Goal: Information Seeking & Learning: Learn about a topic

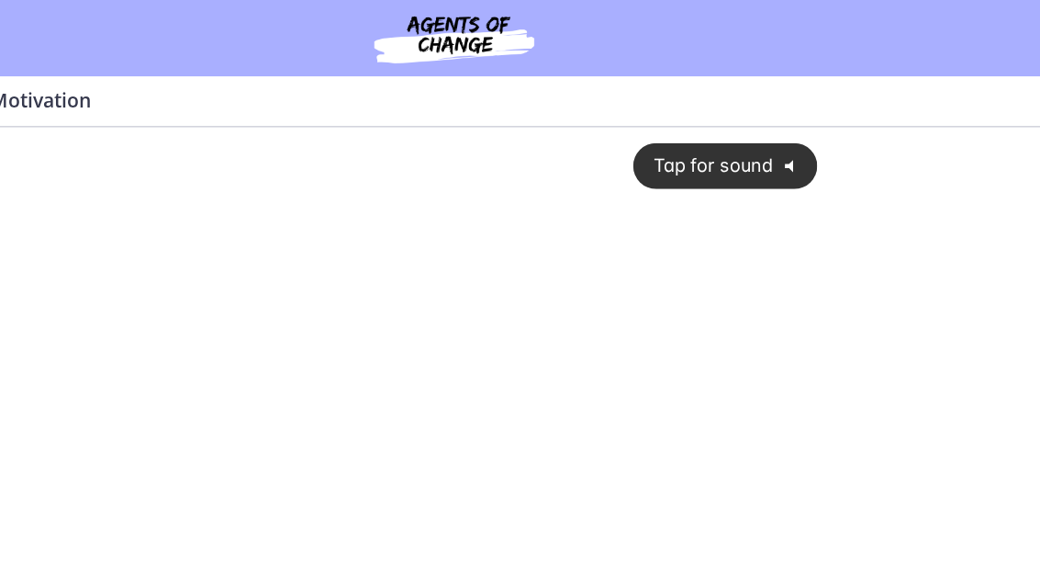
click at [515, 156] on span "Tap for sound" at bounding box center [478, 155] width 105 height 17
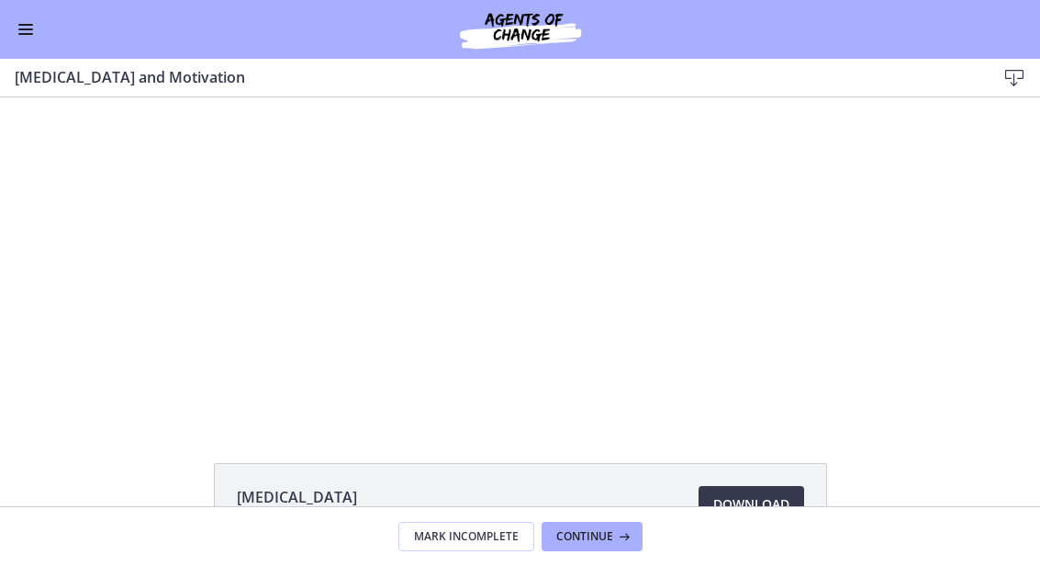
click at [16, 25] on button "Enable menu" at bounding box center [26, 29] width 22 height 22
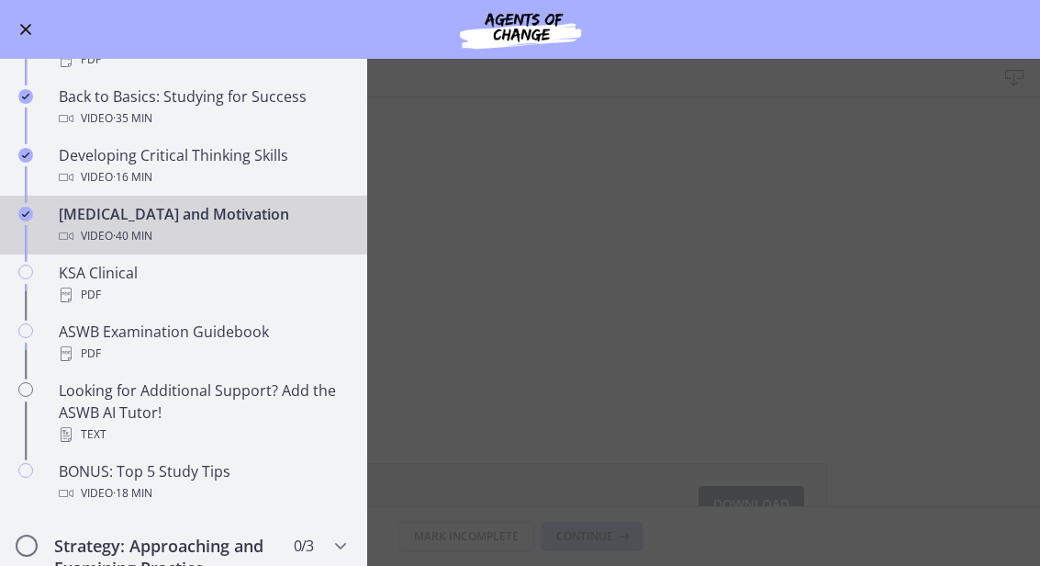
scroll to position [555, 0]
click at [969, 287] on main "[MEDICAL_DATA] and Motivation Download Enable fullscreen [MEDICAL_DATA] 67.7 KB…" at bounding box center [520, 312] width 1040 height 507
click at [966, 203] on main "[MEDICAL_DATA] and Motivation Download Enable fullscreen [MEDICAL_DATA] 67.7 KB…" at bounding box center [520, 312] width 1040 height 507
click at [16, 31] on button "Enable menu" at bounding box center [26, 29] width 22 height 22
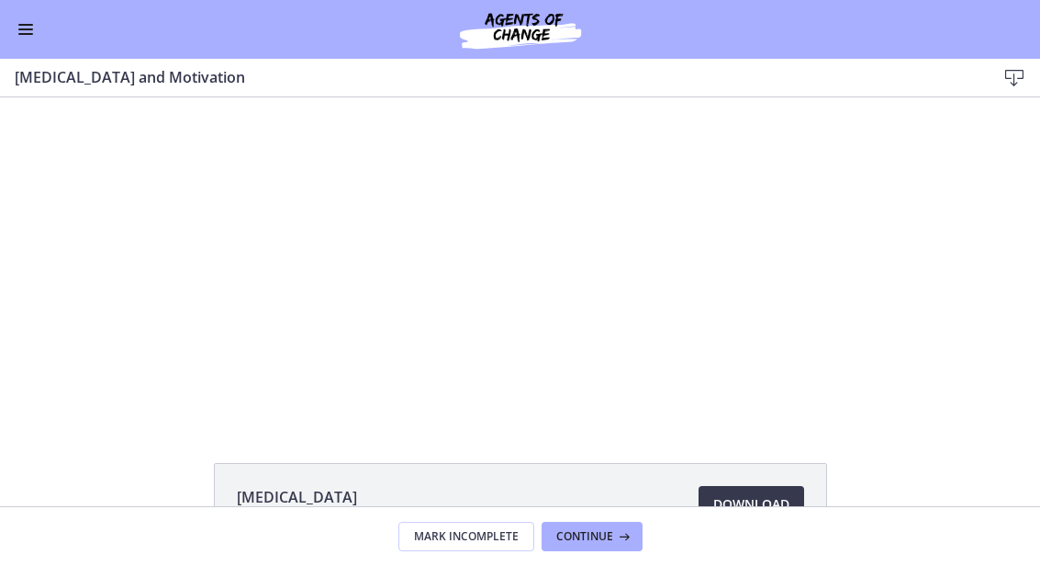
click at [724, 262] on div at bounding box center [520, 258] width 575 height 323
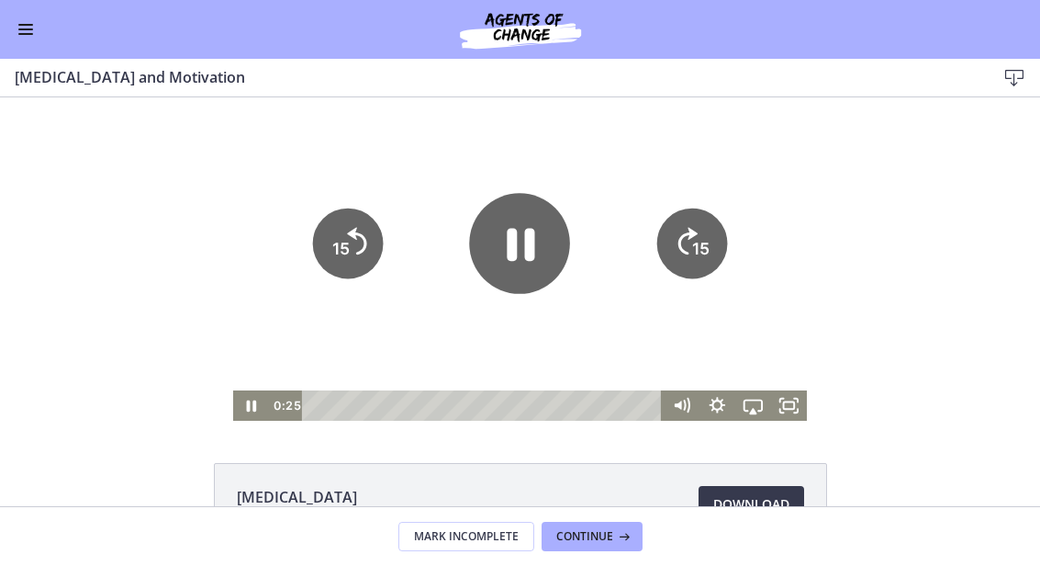
click at [798, 420] on icon "Fullscreen" at bounding box center [789, 405] width 36 height 30
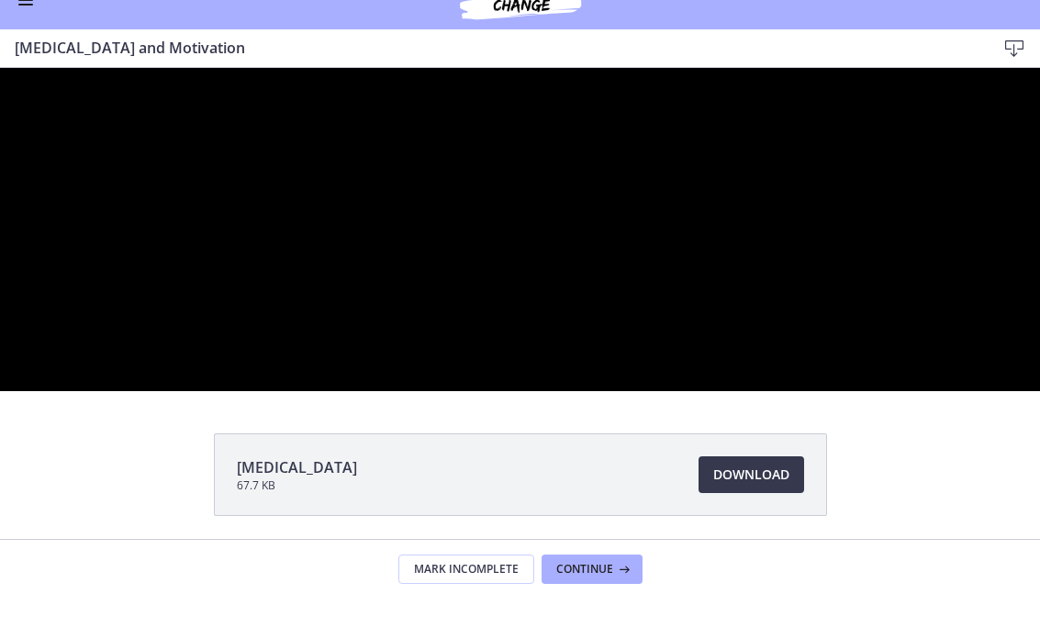
click at [664, 351] on div at bounding box center [520, 229] width 1040 height 323
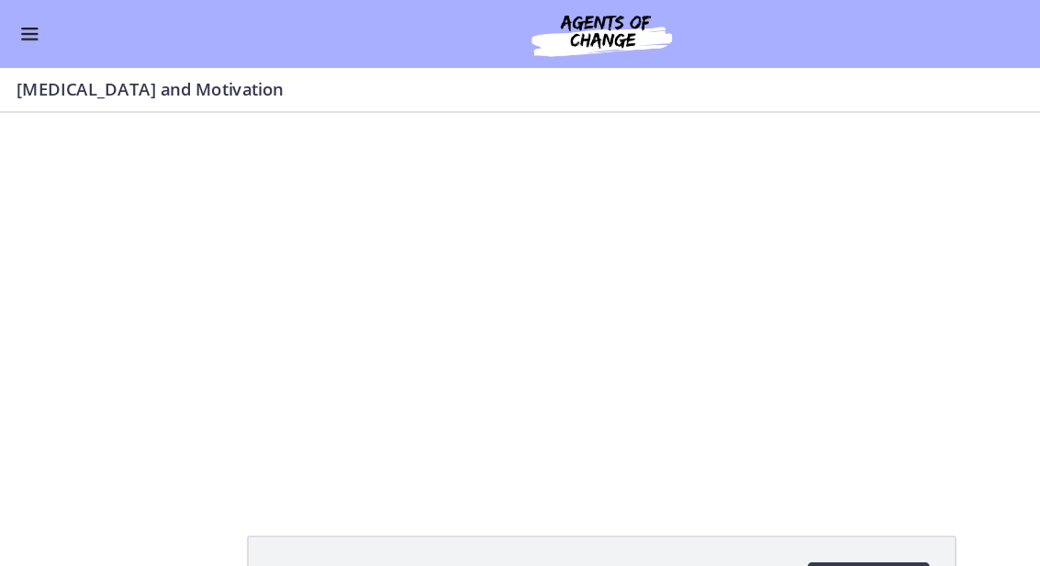
click at [32, 39] on button "Enable menu" at bounding box center [26, 29] width 22 height 22
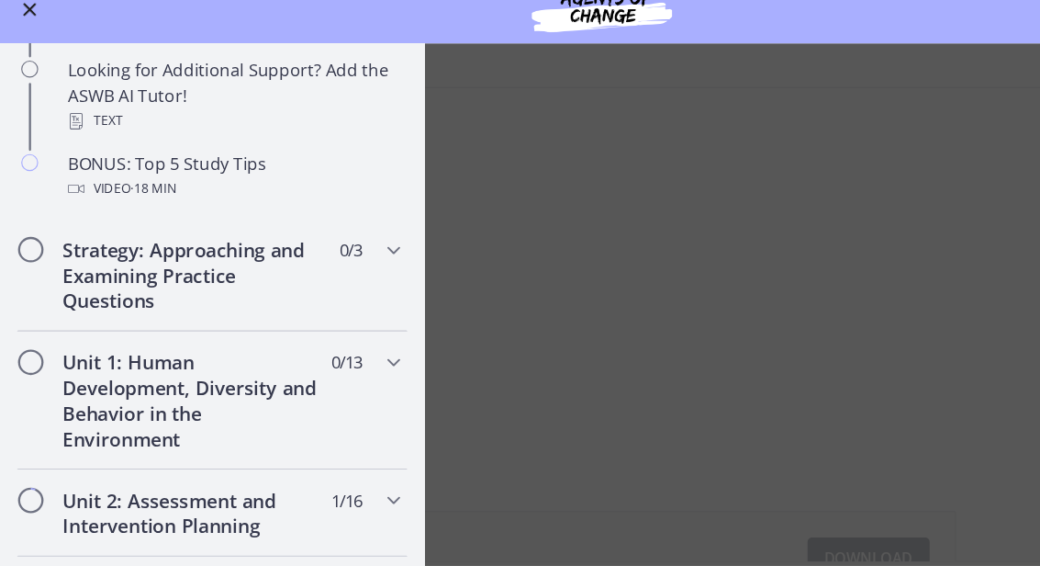
scroll to position [866, 0]
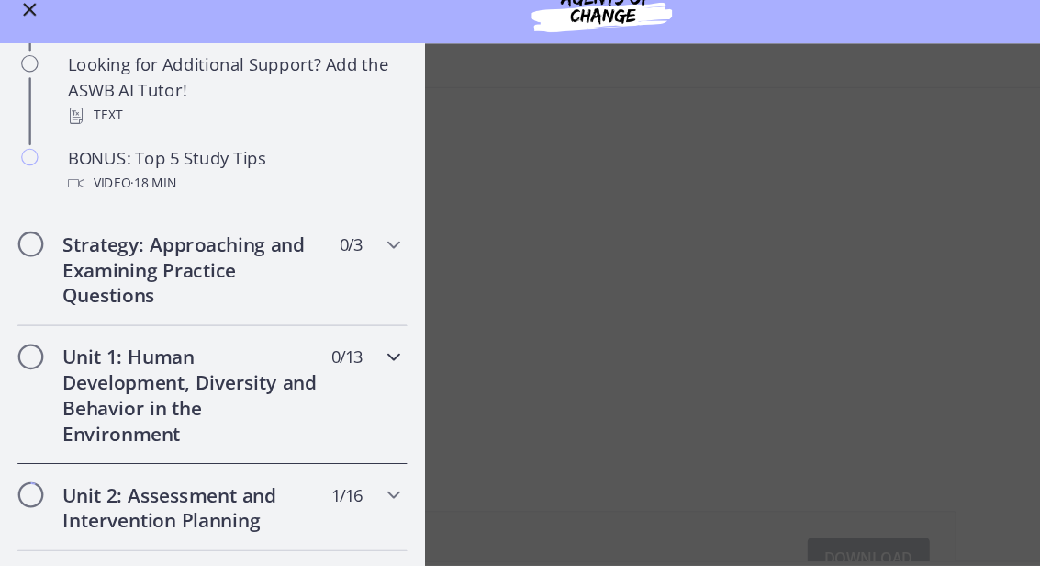
click at [64, 341] on h2 "Unit 1: Human Development, Diversity and Behavior in the Environment" at bounding box center [166, 363] width 224 height 88
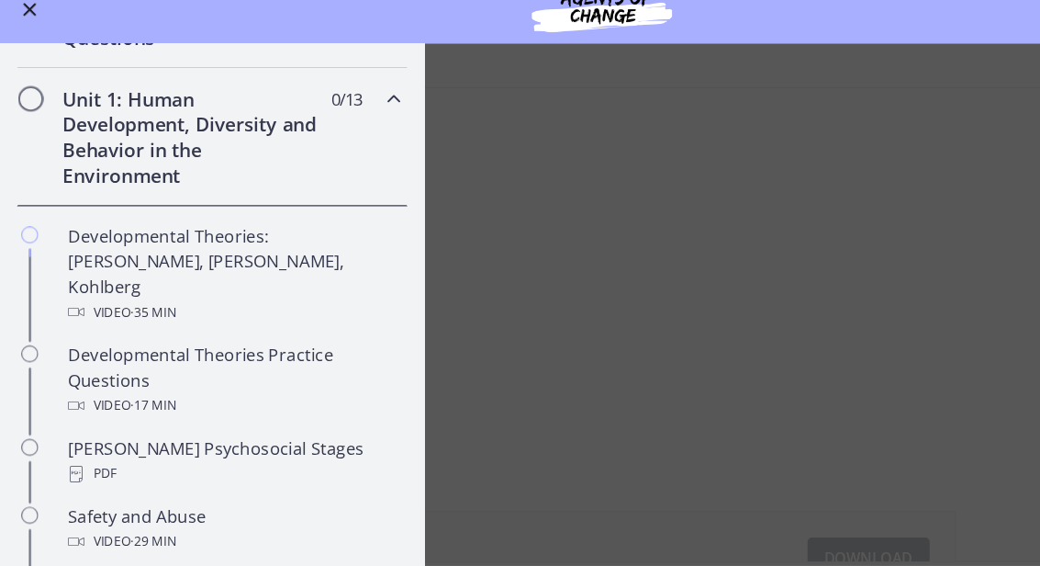
scroll to position [363, 0]
click at [59, 213] on div "Developmental Theories: [PERSON_NAME], [PERSON_NAME], Kohlberg Video · 35 min" at bounding box center [202, 257] width 286 height 88
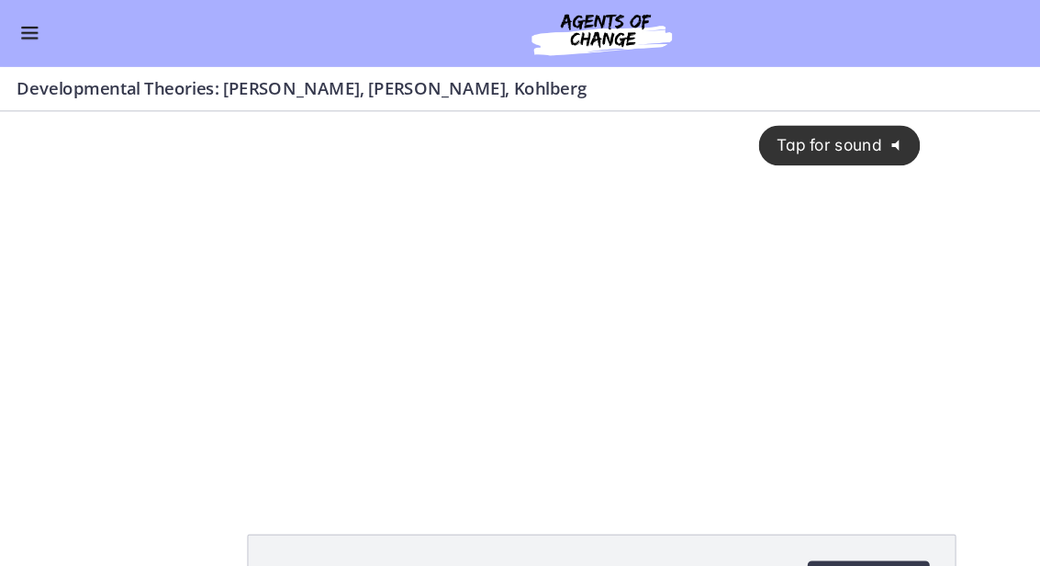
click at [765, 139] on icon "@keyframes VOLUME_SMALL_WAVE_FLASH { 0% { opacity: 0; } 33% { opacity: 1; } 66%…" at bounding box center [778, 140] width 31 height 31
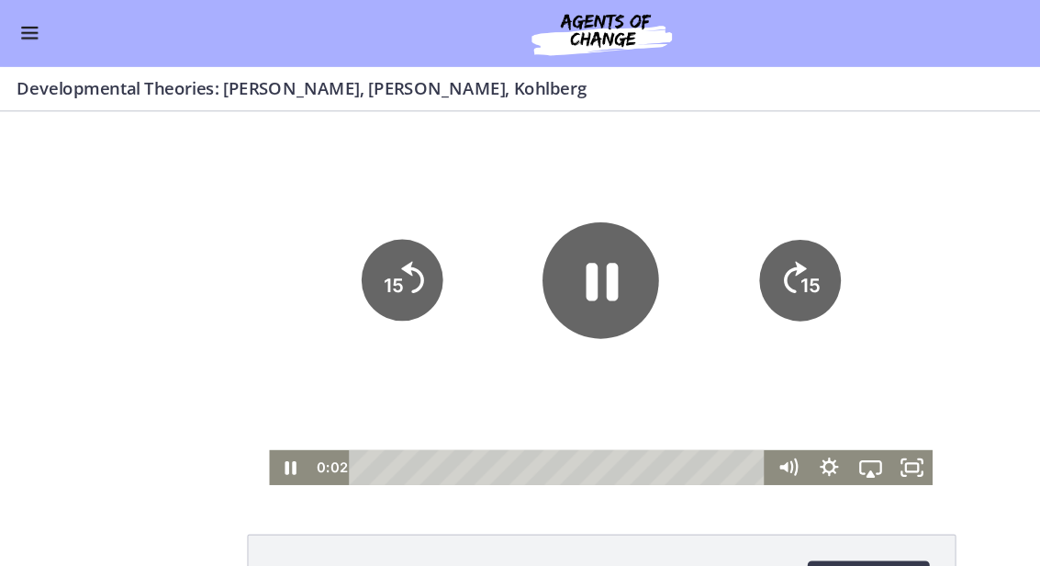
click at [801, 427] on icon "Fullscreen" at bounding box center [789, 419] width 36 height 30
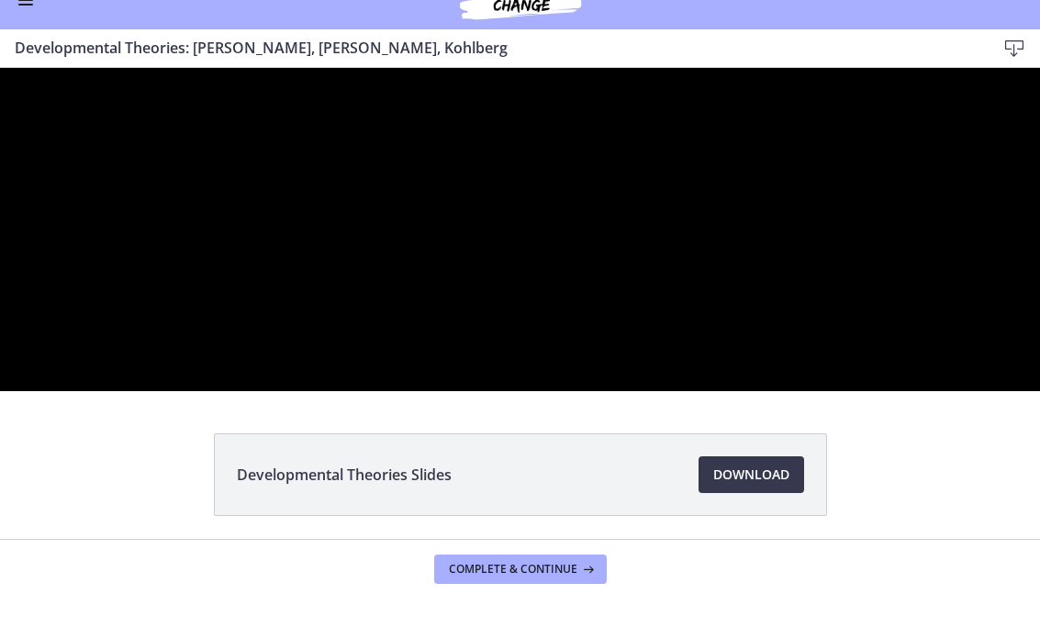
click at [543, 391] on div at bounding box center [520, 229] width 1040 height 323
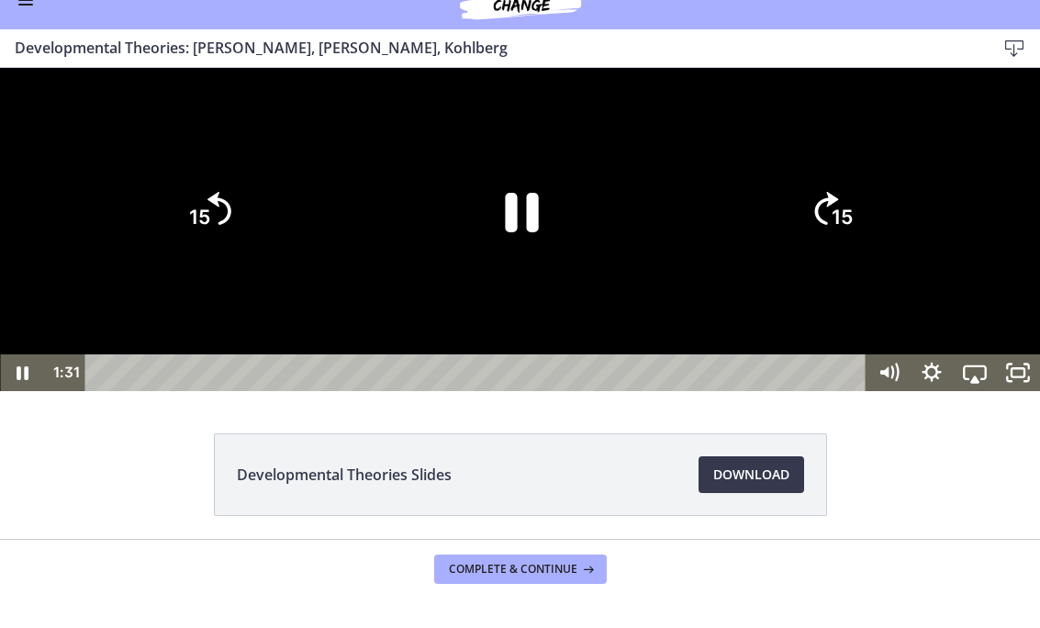
click at [534, 272] on icon "Pause" at bounding box center [519, 211] width 121 height 121
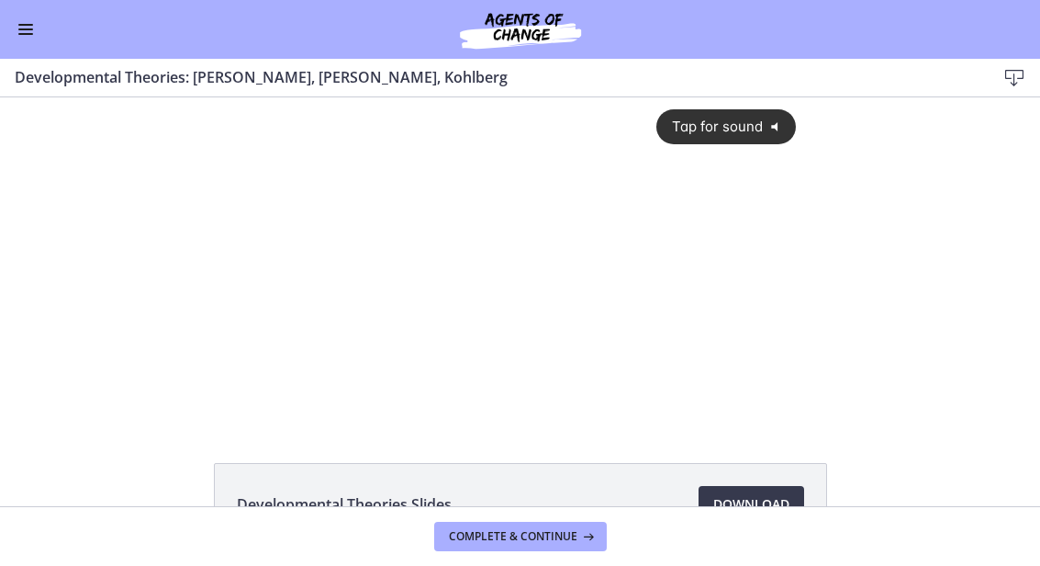
click at [756, 129] on span "Tap for sound" at bounding box center [710, 126] width 105 height 17
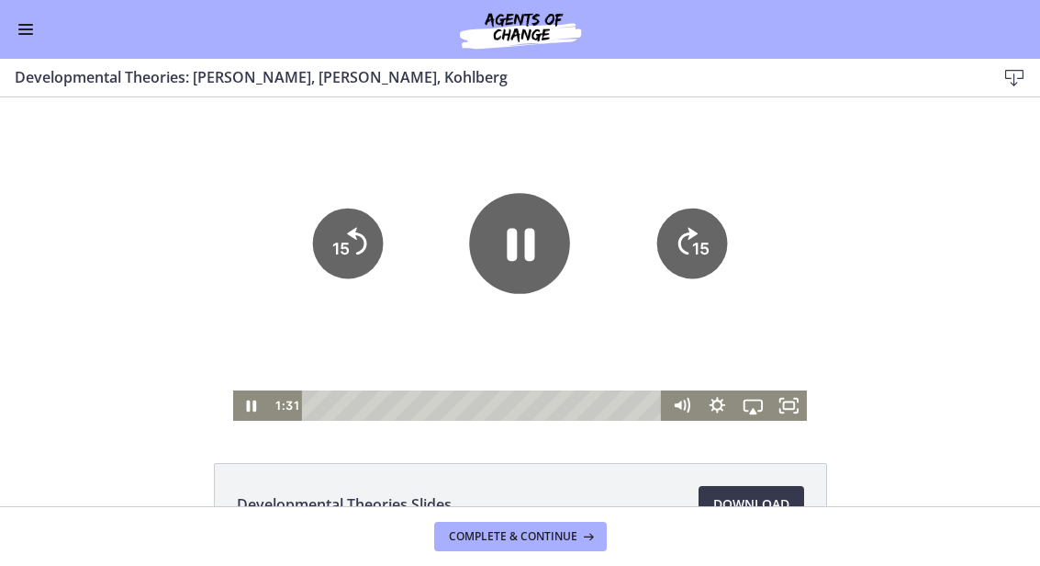
click at [802, 409] on icon "Fullscreen" at bounding box center [789, 405] width 36 height 30
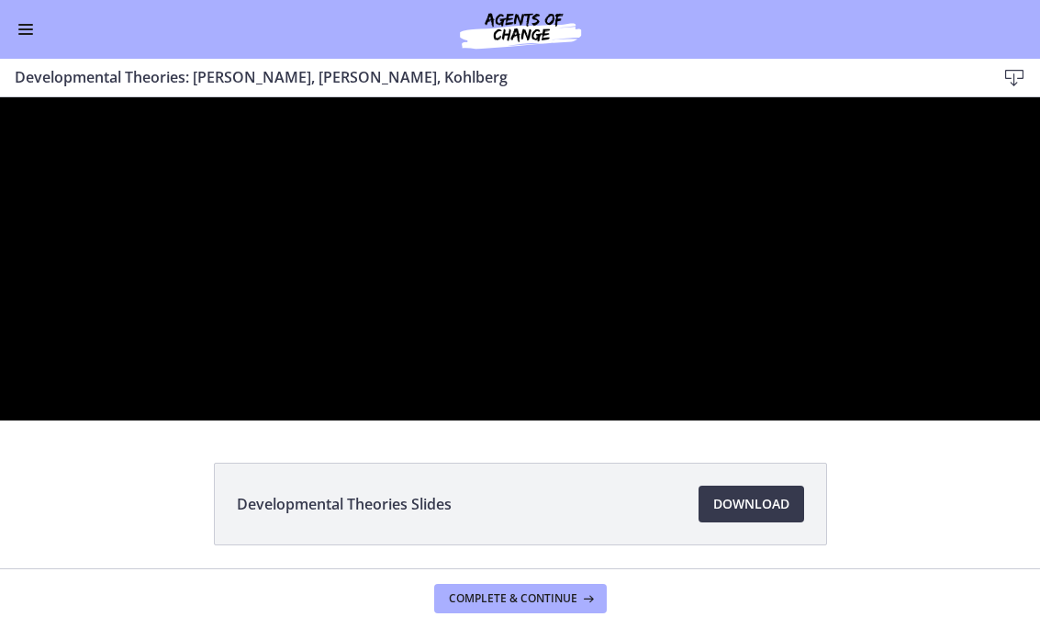
click at [416, 403] on div at bounding box center [520, 258] width 1040 height 323
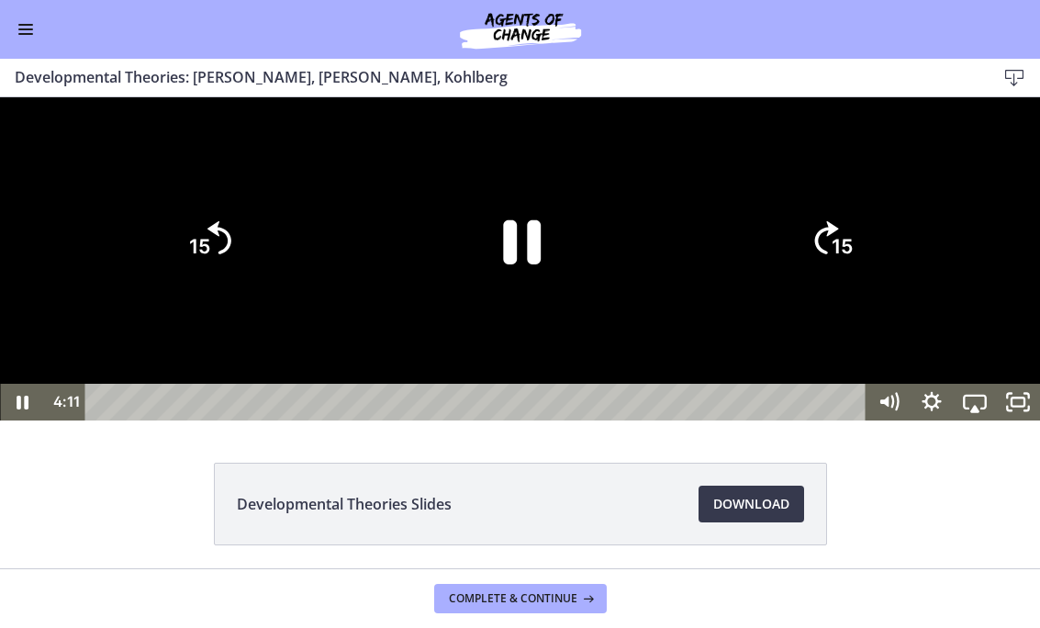
click at [535, 264] on icon "Pause" at bounding box center [522, 242] width 38 height 44
